Goal: Transaction & Acquisition: Obtain resource

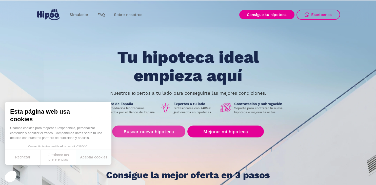
click at [167, 129] on link "Buscar nueva hipoteca" at bounding box center [148, 132] width 73 height 12
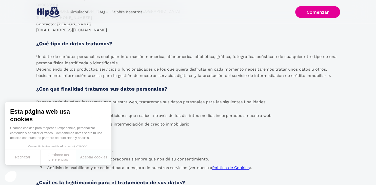
scroll to position [200, 0]
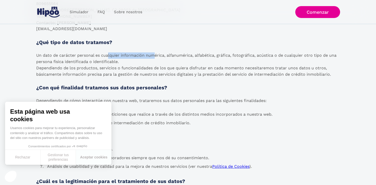
drag, startPoint x: 109, startPoint y: 55, endPoint x: 155, endPoint y: 55, distance: 46.8
click at [155, 56] on p "Un dato de carácter personal es cualquier información numérica, alfanumérica, a…" at bounding box center [188, 64] width 304 height 25
click at [147, 57] on p "Un dato de carácter personal es cualquier información numérica, alfanumérica, a…" at bounding box center [188, 64] width 304 height 25
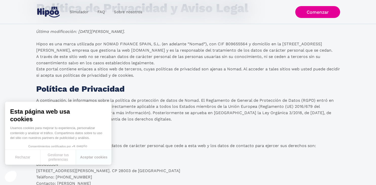
scroll to position [53, 0]
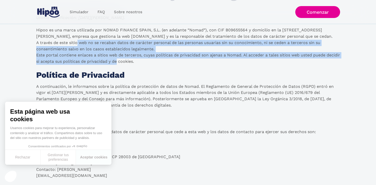
drag, startPoint x: 79, startPoint y: 40, endPoint x: 128, endPoint y: 66, distance: 56.2
click at [108, 55] on p "Hipoo es una marca utilizada por NOMAD FINANCE SPAIN, S.L. (en adelante “Nomad”…" at bounding box center [188, 46] width 304 height 38
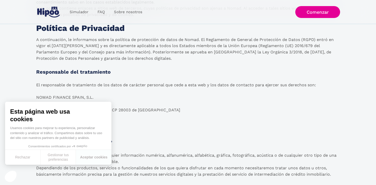
scroll to position [107, 0]
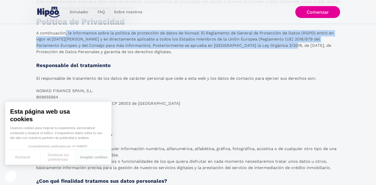
drag, startPoint x: 66, startPoint y: 32, endPoint x: 269, endPoint y: 46, distance: 204.0
click at [269, 46] on p "A continuación, le informamos sobre la política de protección de datos de Nomad…" at bounding box center [188, 42] width 304 height 25
click at [131, 45] on p "A continuación, le informamos sobre la política de protección de datos de Nomad…" at bounding box center [188, 42] width 304 height 25
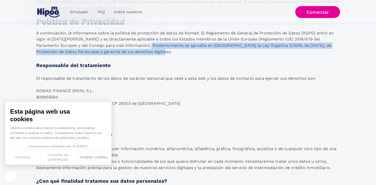
drag, startPoint x: 129, startPoint y: 45, endPoint x: 135, endPoint y: 51, distance: 8.8
click at [135, 51] on p "A continuación, le informamos sobre la política de protección de datos de Nomad…" at bounding box center [188, 42] width 304 height 25
click at [131, 46] on p "A continuación, le informamos sobre la política de protección de datos de Nomad…" at bounding box center [188, 42] width 304 height 25
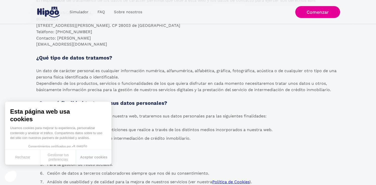
scroll to position [187, 0]
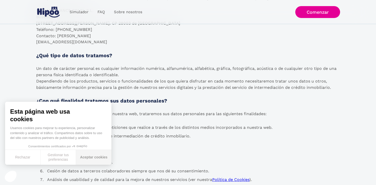
click at [99, 152] on button "Aceptar cookies" at bounding box center [93, 157] width 35 height 15
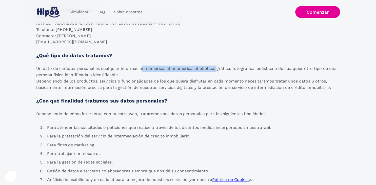
drag, startPoint x: 141, startPoint y: 67, endPoint x: 217, endPoint y: 71, distance: 76.1
click at [217, 71] on p "Un dato de carácter personal es cualquier información numérica, alfanumérica, a…" at bounding box center [188, 78] width 304 height 25
click at [173, 70] on p "Un dato de carácter personal es cualquier información numérica, alfanumérica, a…" at bounding box center [188, 78] width 304 height 25
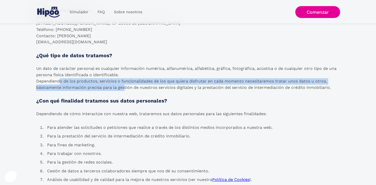
drag, startPoint x: 60, startPoint y: 82, endPoint x: 122, endPoint y: 84, distance: 62.1
click at [125, 85] on p "Un dato de carácter personal es cualquier información numérica, alfanumérica, a…" at bounding box center [188, 78] width 304 height 25
click at [70, 80] on p "Un dato de carácter personal es cualquier información numérica, alfanumérica, a…" at bounding box center [188, 78] width 304 height 25
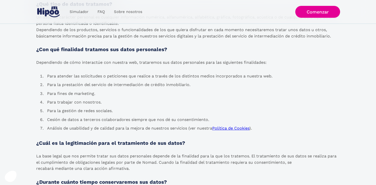
scroll to position [241, 0]
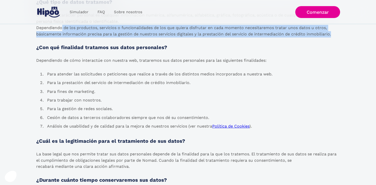
drag, startPoint x: 62, startPoint y: 27, endPoint x: 334, endPoint y: 37, distance: 272.9
click at [334, 37] on p "Un dato de carácter personal es cualquier información numérica, alfanumérica, a…" at bounding box center [188, 24] width 304 height 25
click at [325, 30] on p "Un dato de carácter personal es cualquier información numérica, alfanumérica, a…" at bounding box center [188, 24] width 304 height 25
drag, startPoint x: 335, startPoint y: 36, endPoint x: 36, endPoint y: 29, distance: 299.4
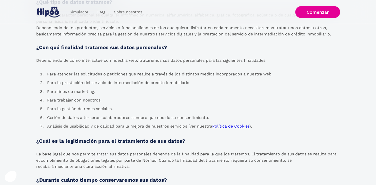
click at [40, 31] on p "Un dato de carácter personal es cualquier información numérica, alfanumérica, a…" at bounding box center [188, 24] width 304 height 25
click at [77, 111] on li "Para la gestión de redes sociales." at bounding box center [159, 109] width 229 height 9
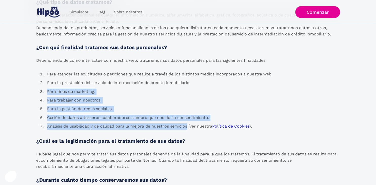
drag, startPoint x: 47, startPoint y: 91, endPoint x: 188, endPoint y: 126, distance: 144.6
click at [188, 126] on ul "Para atender las solicitudes o peticiones que realice a través de los distintos…" at bounding box center [155, 100] width 238 height 61
click at [188, 129] on li "Análisis de usabilidad y de calidad para la mejora de nuestros servicios (ver n…" at bounding box center [159, 126] width 229 height 9
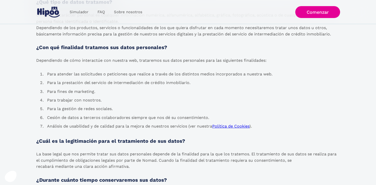
drag, startPoint x: 33, startPoint y: 110, endPoint x: 28, endPoint y: 105, distance: 7.2
drag, startPoint x: 53, startPoint y: 102, endPoint x: 103, endPoint y: 103, distance: 50.2
click at [103, 103] on li "Para trabajar con nosotros." at bounding box center [159, 100] width 229 height 9
click at [99, 103] on li "Para trabajar con nosotros." at bounding box center [159, 100] width 229 height 9
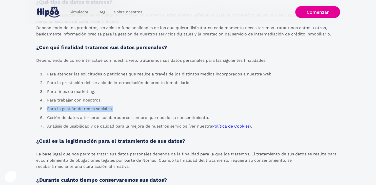
drag, startPoint x: 48, startPoint y: 110, endPoint x: 140, endPoint y: 113, distance: 92.2
click at [140, 113] on li "Para la gestión de redes sociales." at bounding box center [159, 109] width 229 height 9
click at [85, 112] on li "Para la gestión de redes sociales." at bounding box center [159, 109] width 229 height 9
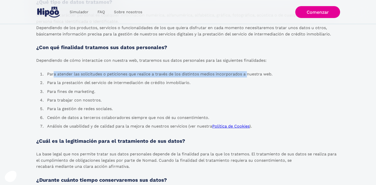
drag, startPoint x: 54, startPoint y: 73, endPoint x: 249, endPoint y: 75, distance: 194.5
click at [250, 75] on li "Para atender las solicitudes o peticiones que realice a través de los distintos…" at bounding box center [159, 74] width 229 height 9
click at [118, 76] on li "Para atender las solicitudes o peticiones que realice a través de los distintos…" at bounding box center [159, 74] width 229 height 9
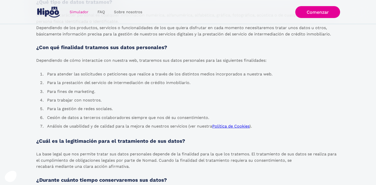
click at [72, 12] on link "Simulador" at bounding box center [79, 12] width 28 height 10
